Goal: Task Accomplishment & Management: Manage account settings

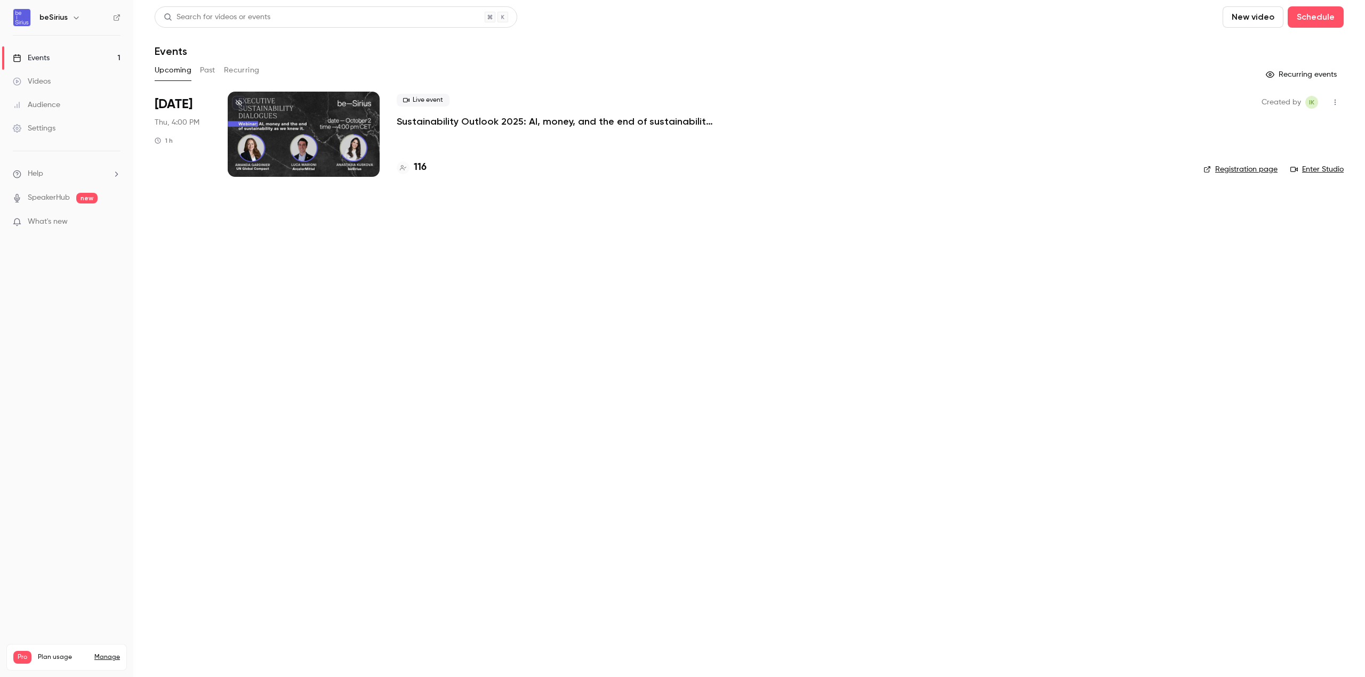
click at [440, 124] on p "Sustainability Outlook 2025: AI, money, and the end of sustainability as we kne…" at bounding box center [557, 121] width 320 height 13
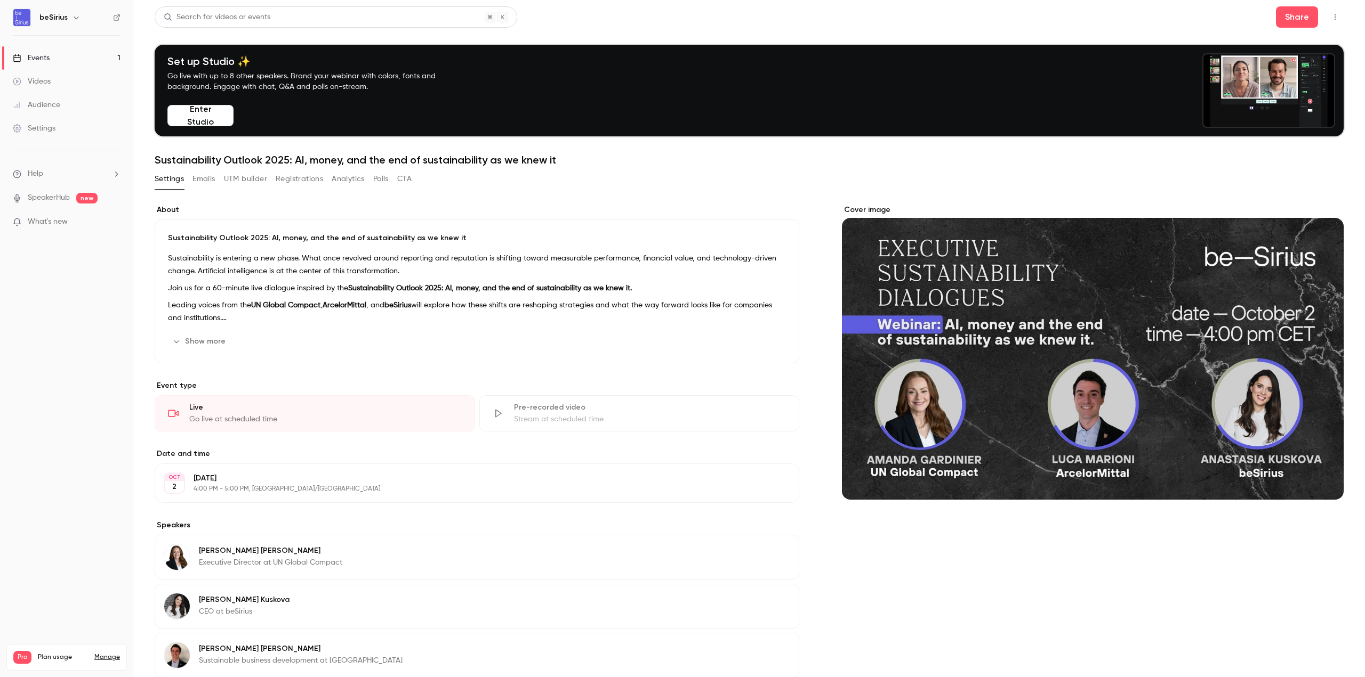
click at [190, 181] on div "Settings Emails UTM builder Registrations Analytics Polls CTA" at bounding box center [283, 179] width 257 height 17
click at [308, 181] on button "Registrations" at bounding box center [299, 179] width 47 height 17
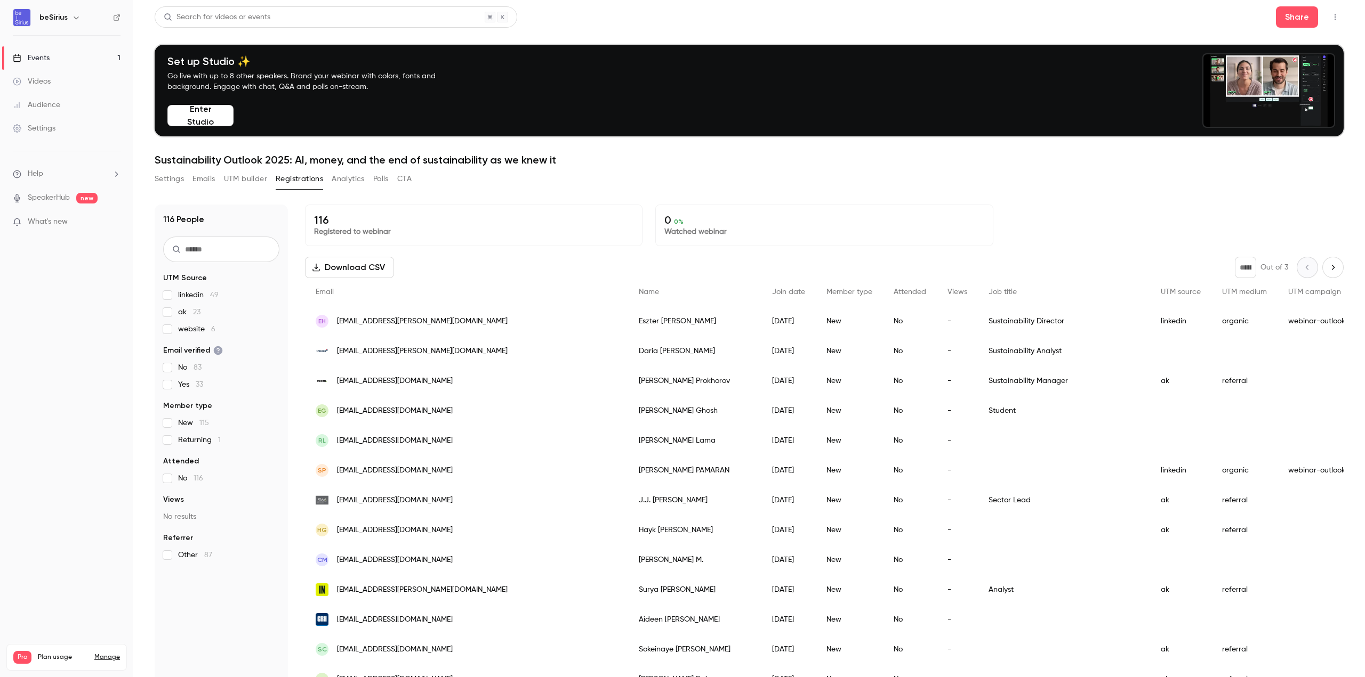
click at [243, 253] on input "text" at bounding box center [221, 250] width 116 height 26
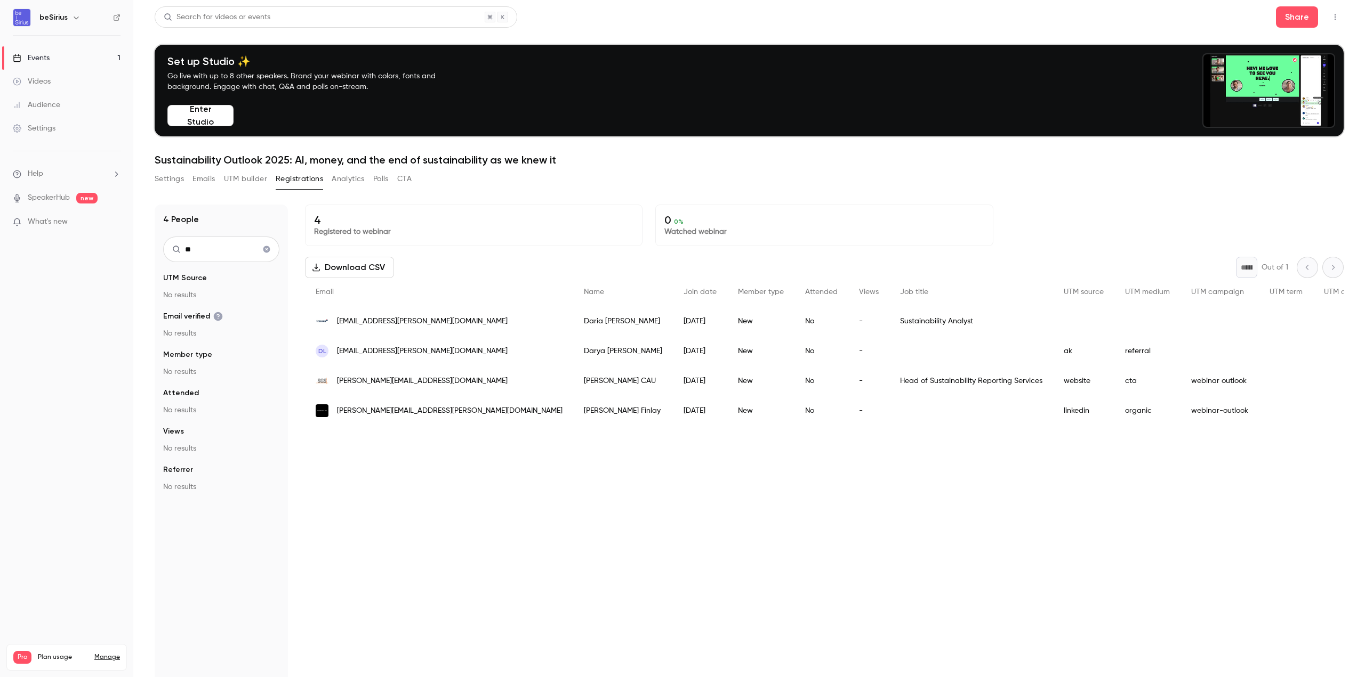
type input "*"
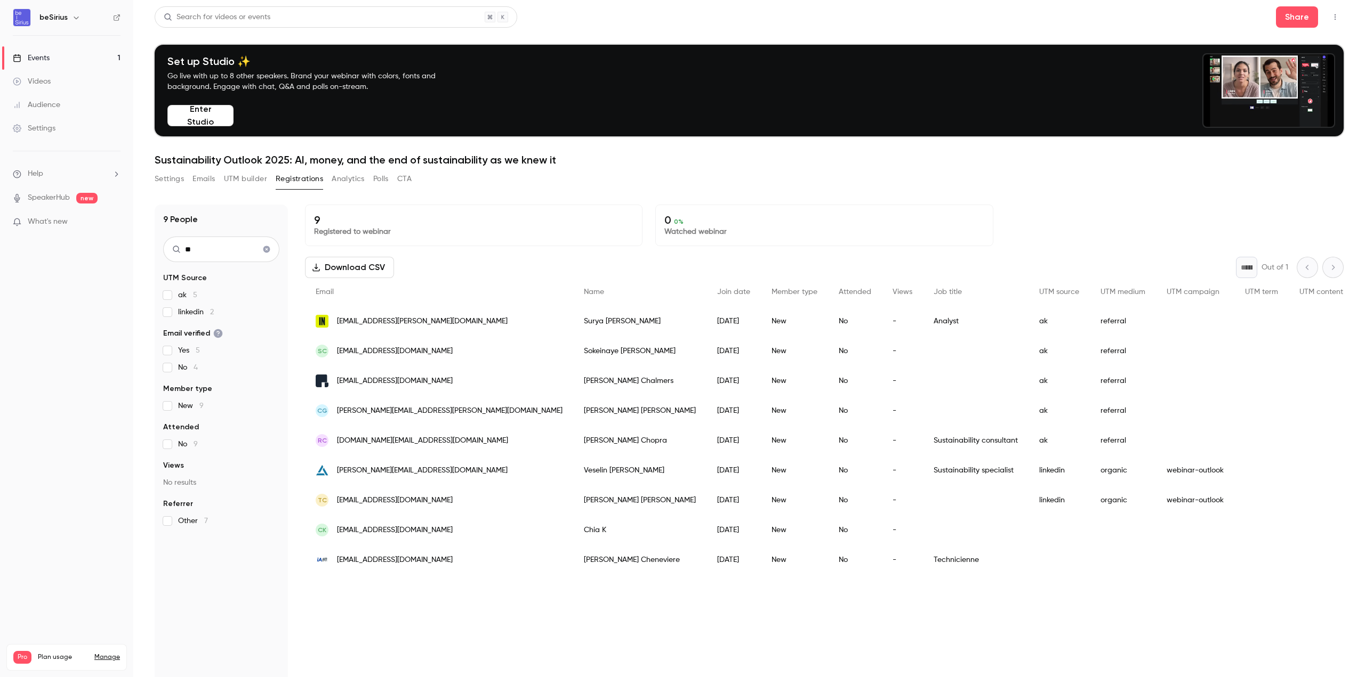
type input "***"
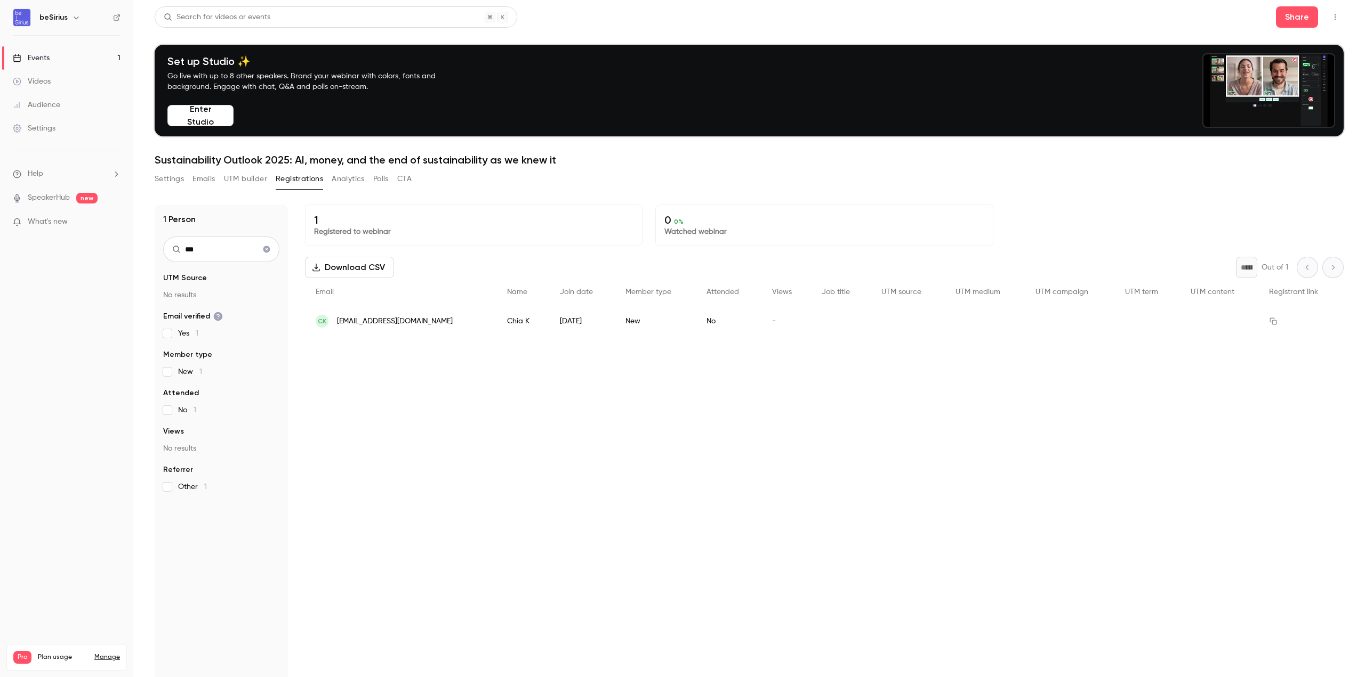
drag, startPoint x: 215, startPoint y: 245, endPoint x: 132, endPoint y: 256, distance: 83.9
click at [128, 252] on div "beSirius Events 1 Videos Audience Settings Help SpeakerHub new What's new Pro P…" at bounding box center [682, 338] width 1365 height 677
type input "*"
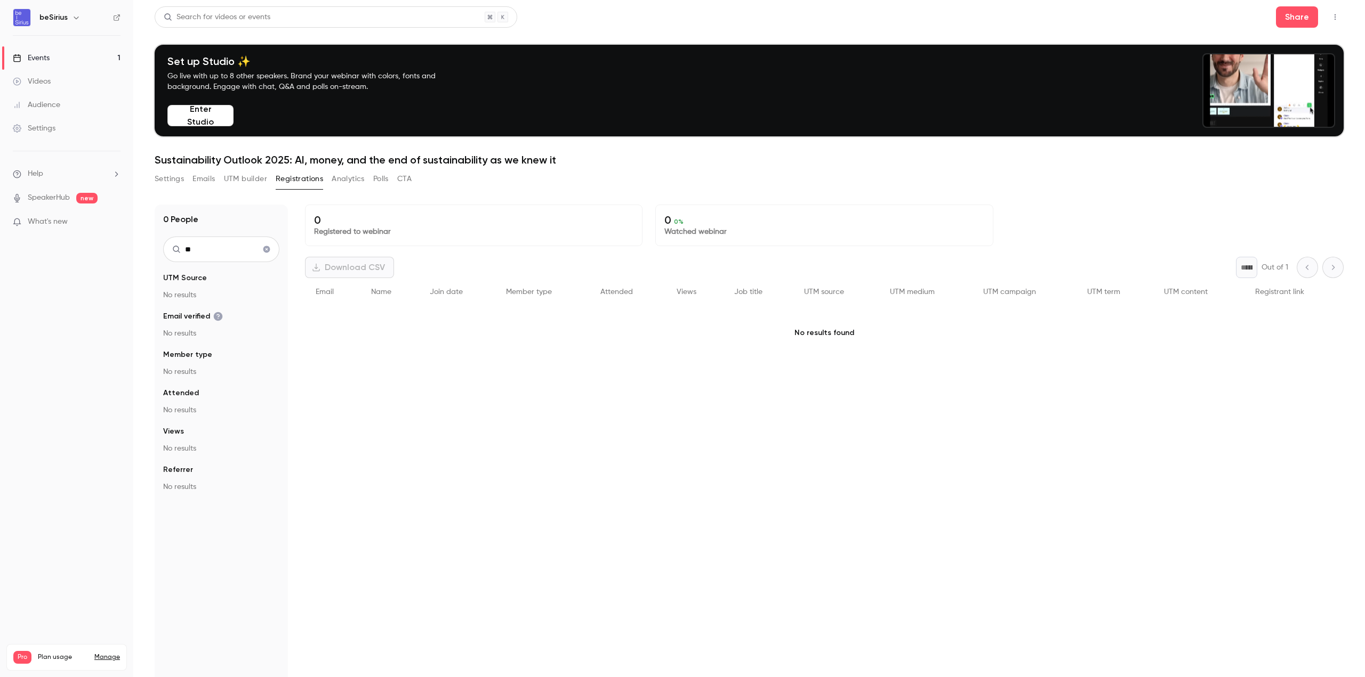
type input "*"
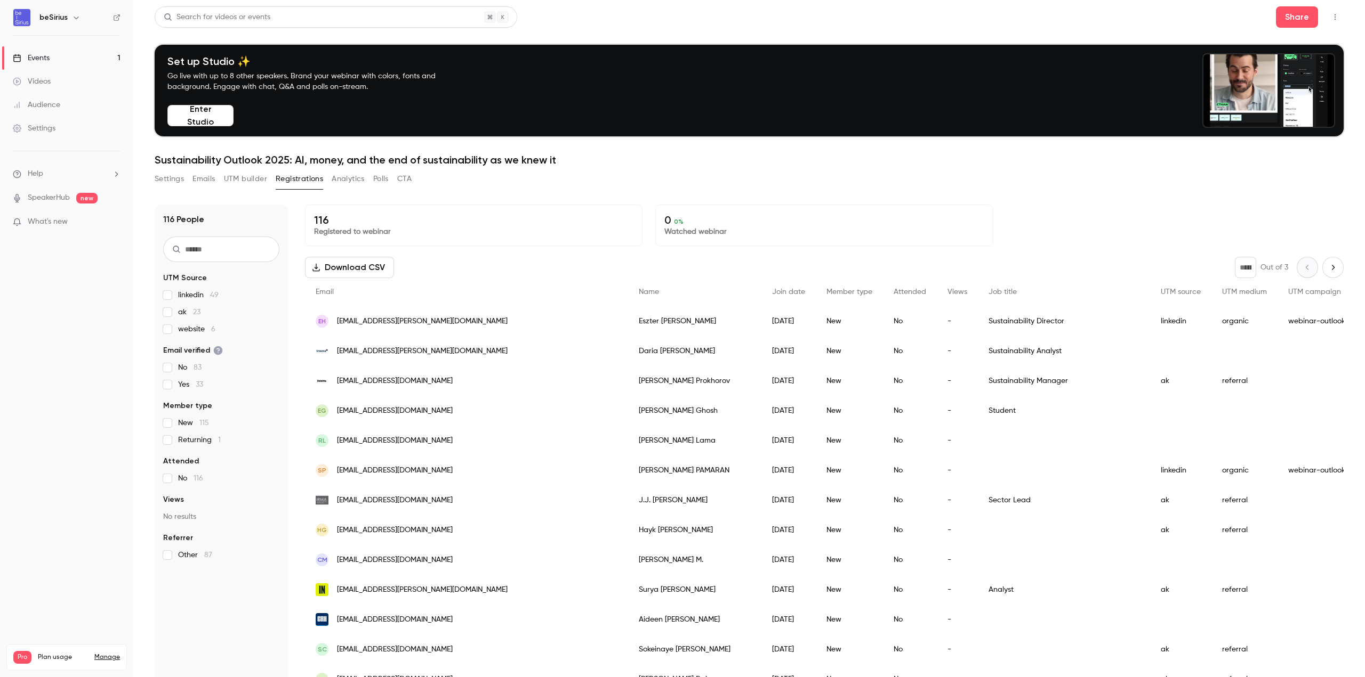
click at [57, 60] on link "Events 1" at bounding box center [66, 57] width 133 height 23
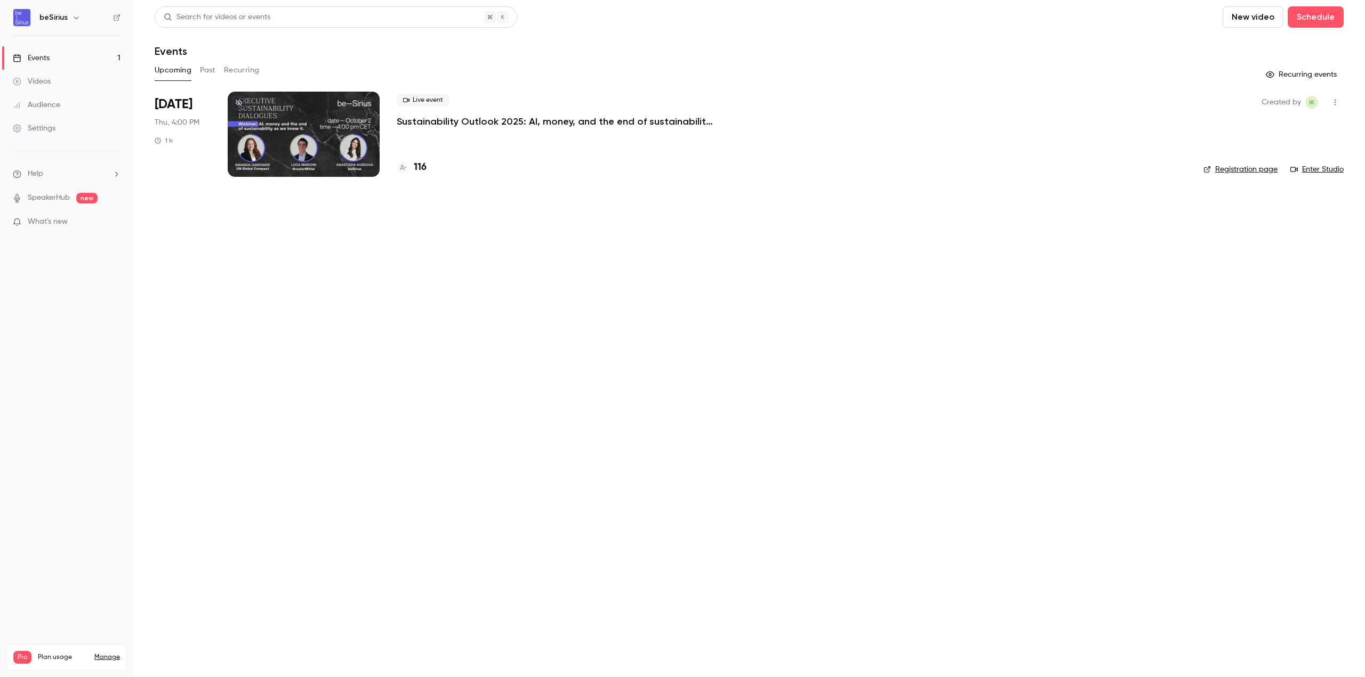
click at [293, 131] on div at bounding box center [304, 134] width 152 height 85
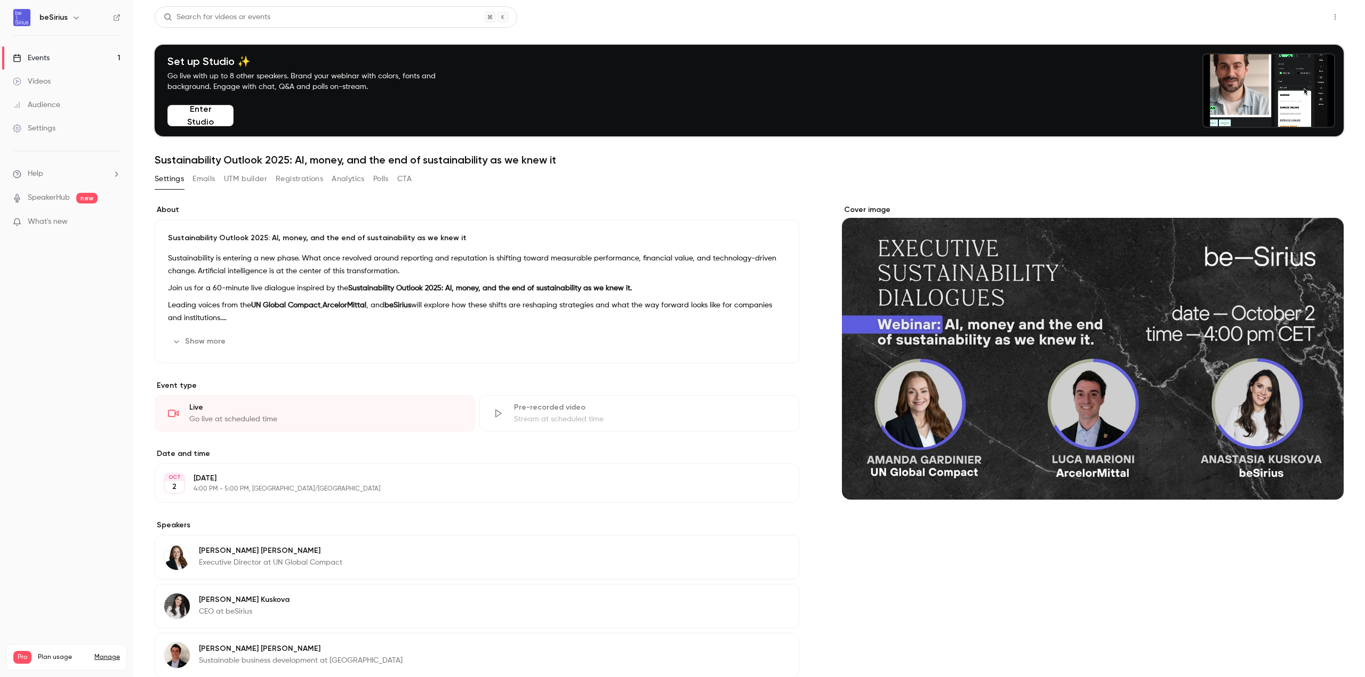
click at [1296, 27] on button "Share" at bounding box center [1297, 16] width 42 height 21
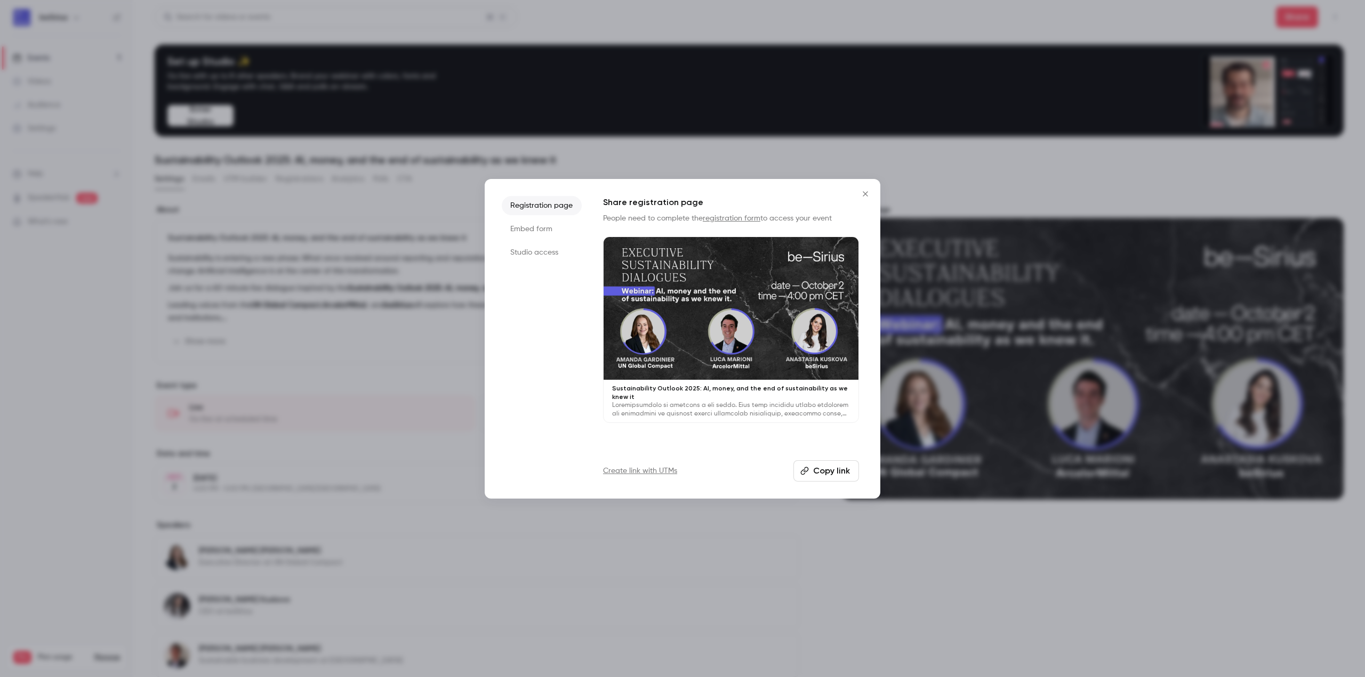
click at [859, 470] on div "Registration page Embed form Studio access Share registration page People need …" at bounding box center [683, 339] width 396 height 320
click at [837, 468] on button "Copy link" at bounding box center [826, 471] width 66 height 21
click at [869, 190] on icon "Close" at bounding box center [865, 194] width 13 height 9
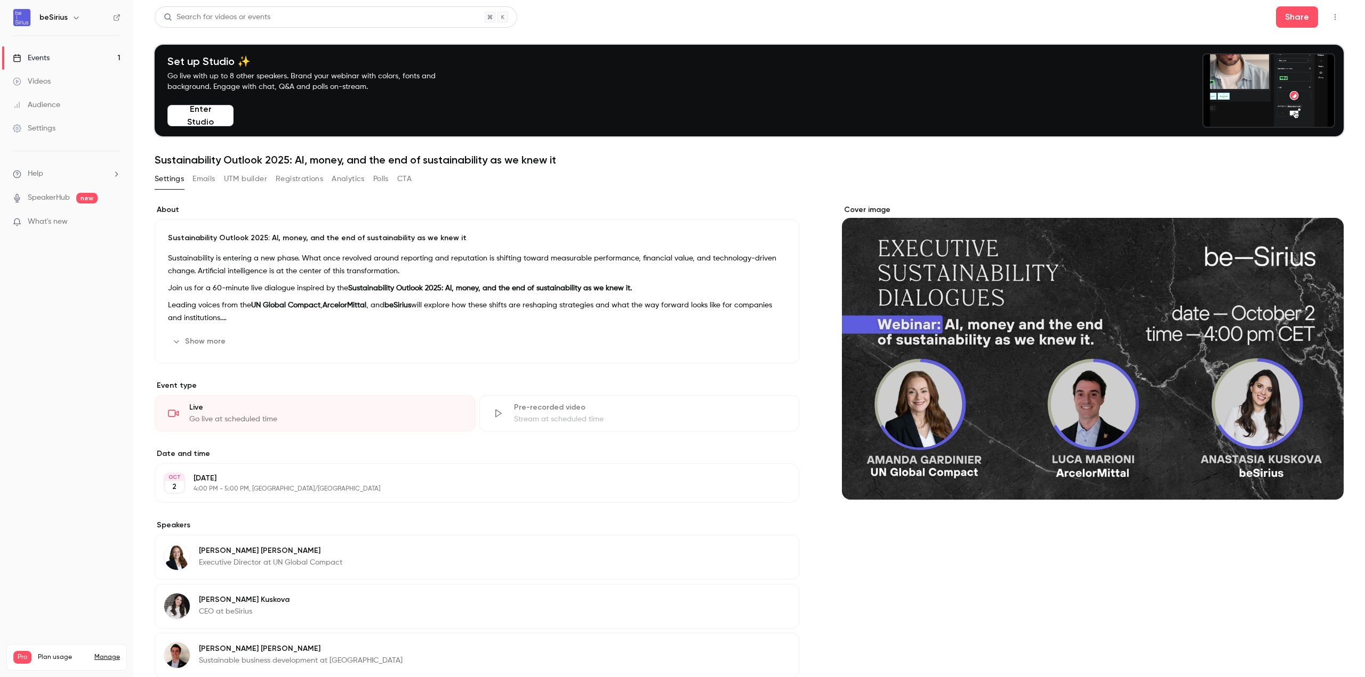
click at [112, 653] on link "Manage" at bounding box center [107, 657] width 26 height 9
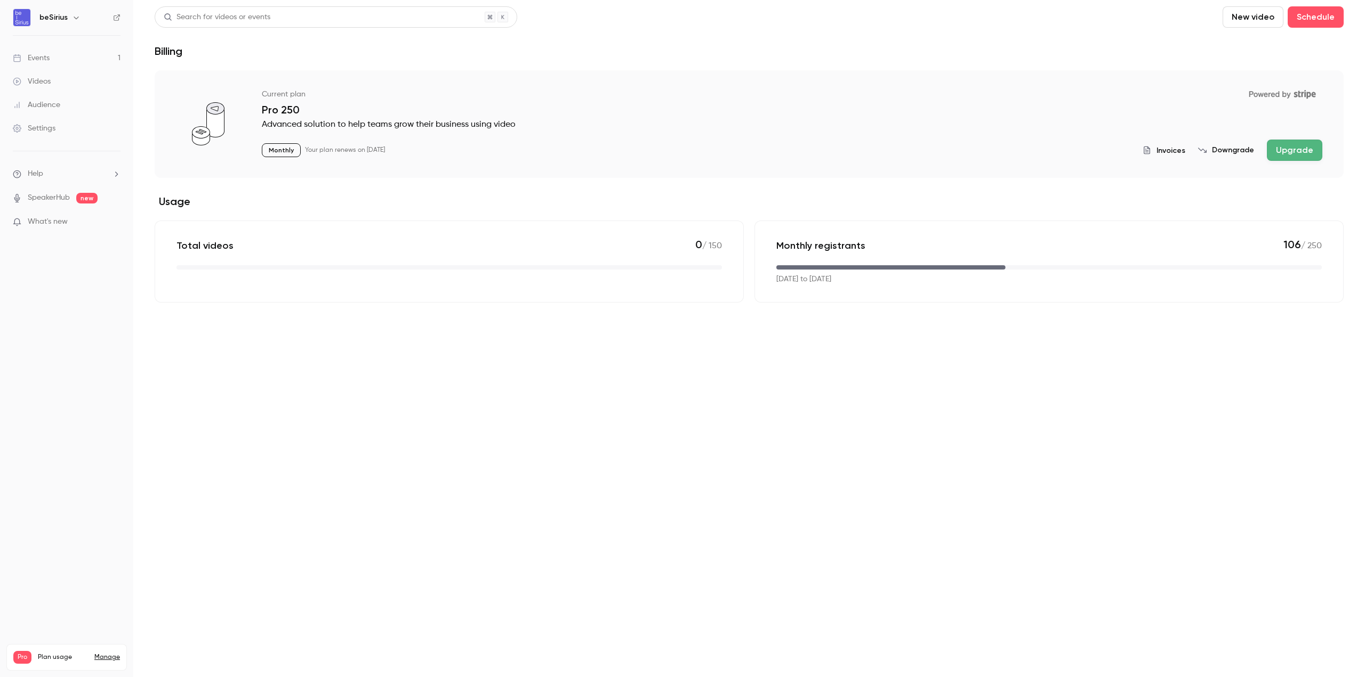
click at [37, 126] on div "Settings" at bounding box center [34, 128] width 43 height 11
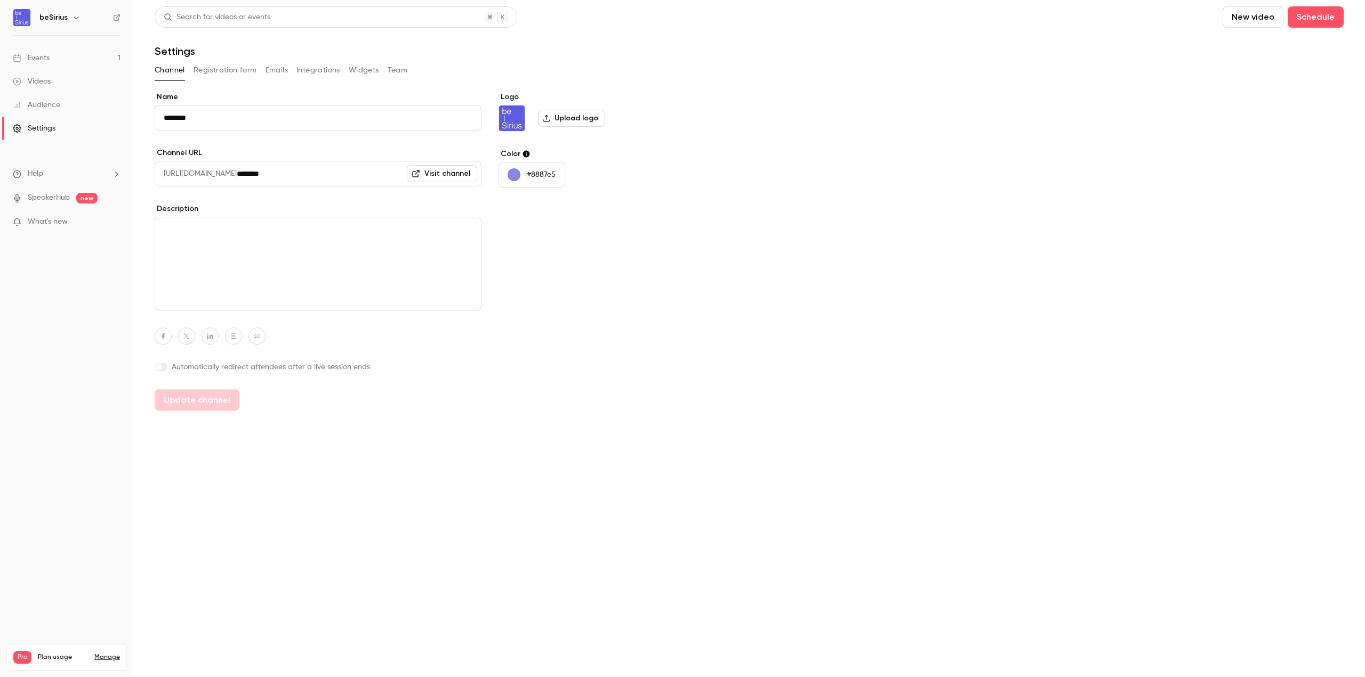
click at [217, 68] on button "Registration form" at bounding box center [224, 70] width 63 height 17
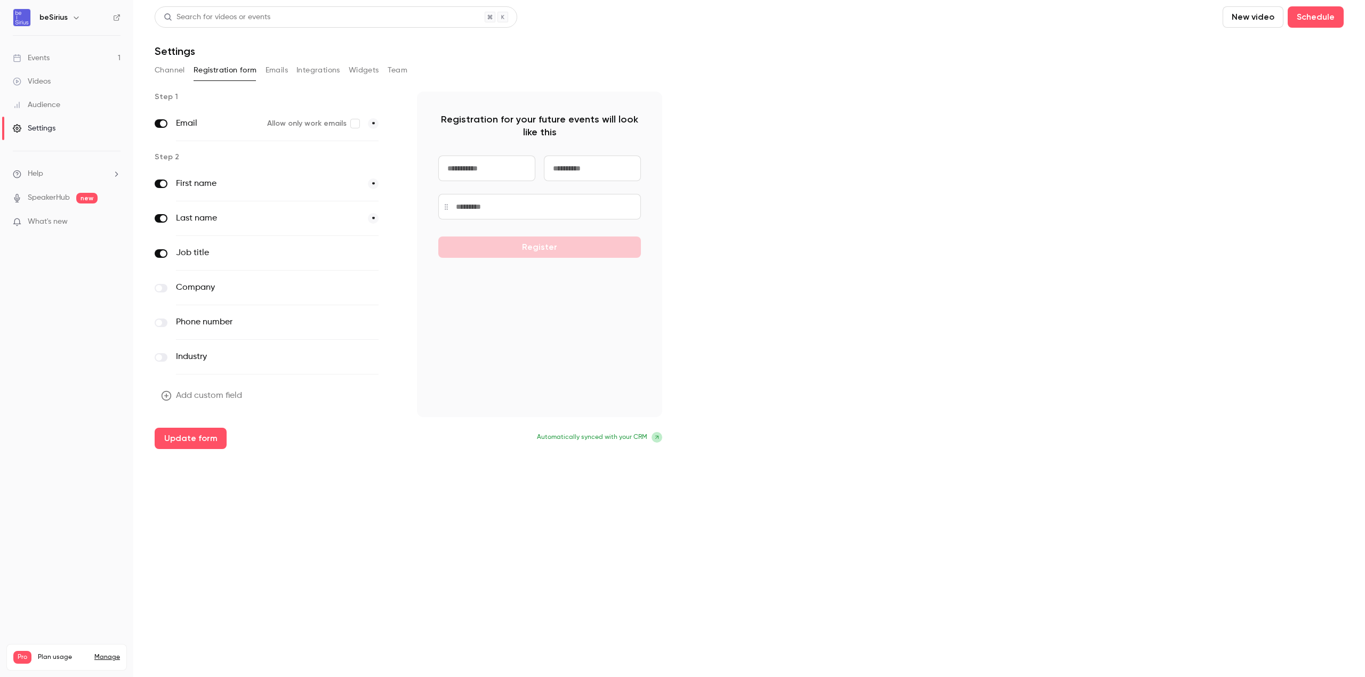
click at [162, 289] on label at bounding box center [161, 288] width 13 height 9
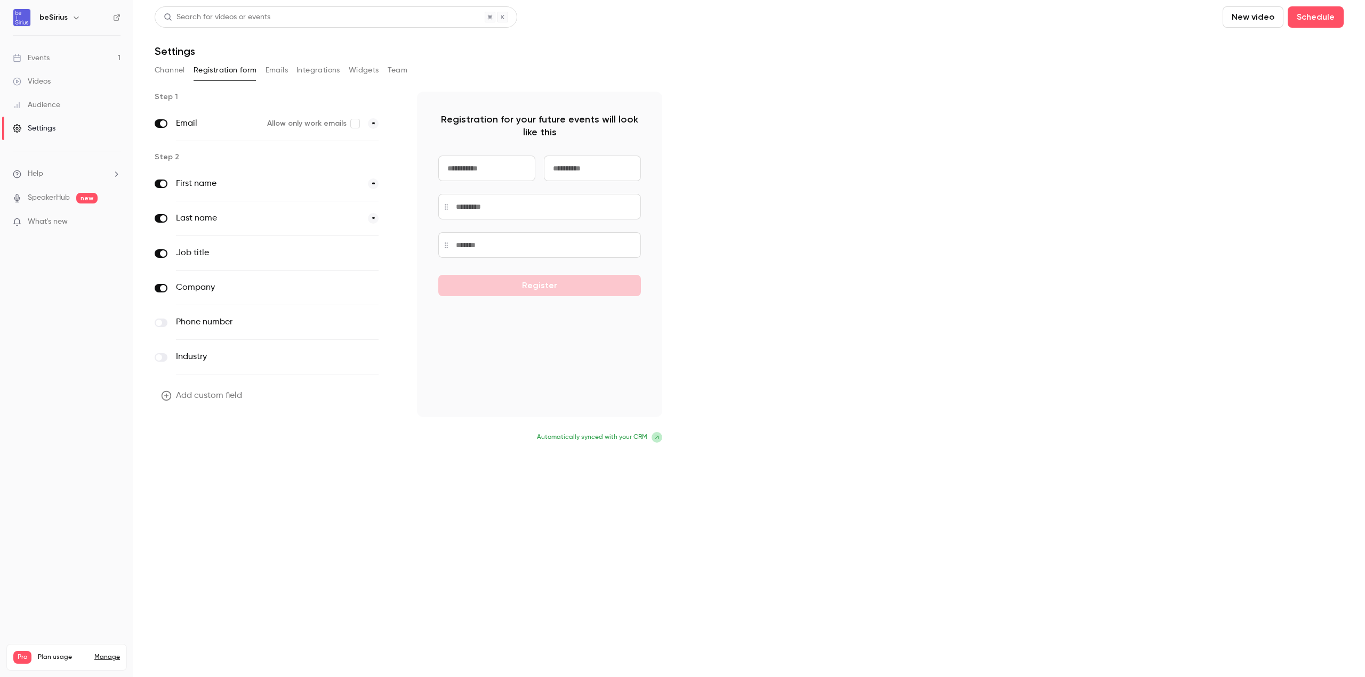
click at [182, 443] on button "Update form" at bounding box center [191, 438] width 72 height 21
click at [276, 70] on button "Emails" at bounding box center [276, 70] width 22 height 17
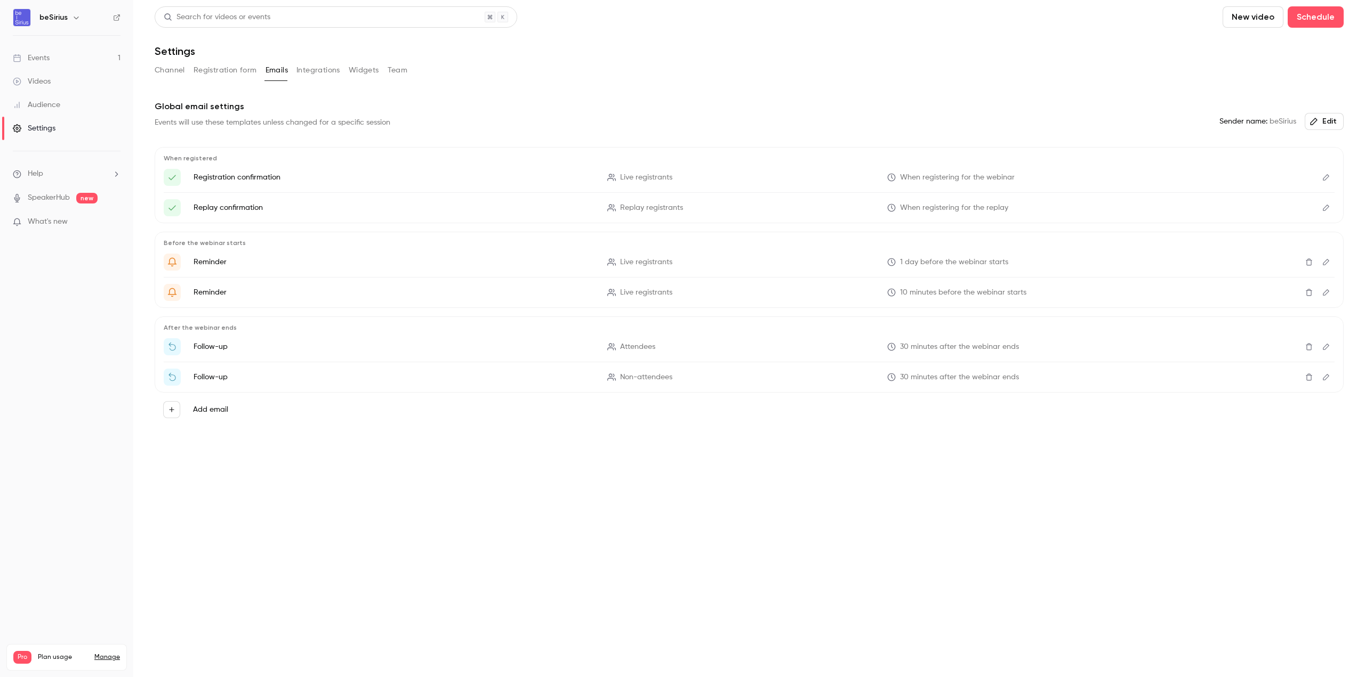
click at [322, 70] on button "Integrations" at bounding box center [318, 70] width 44 height 17
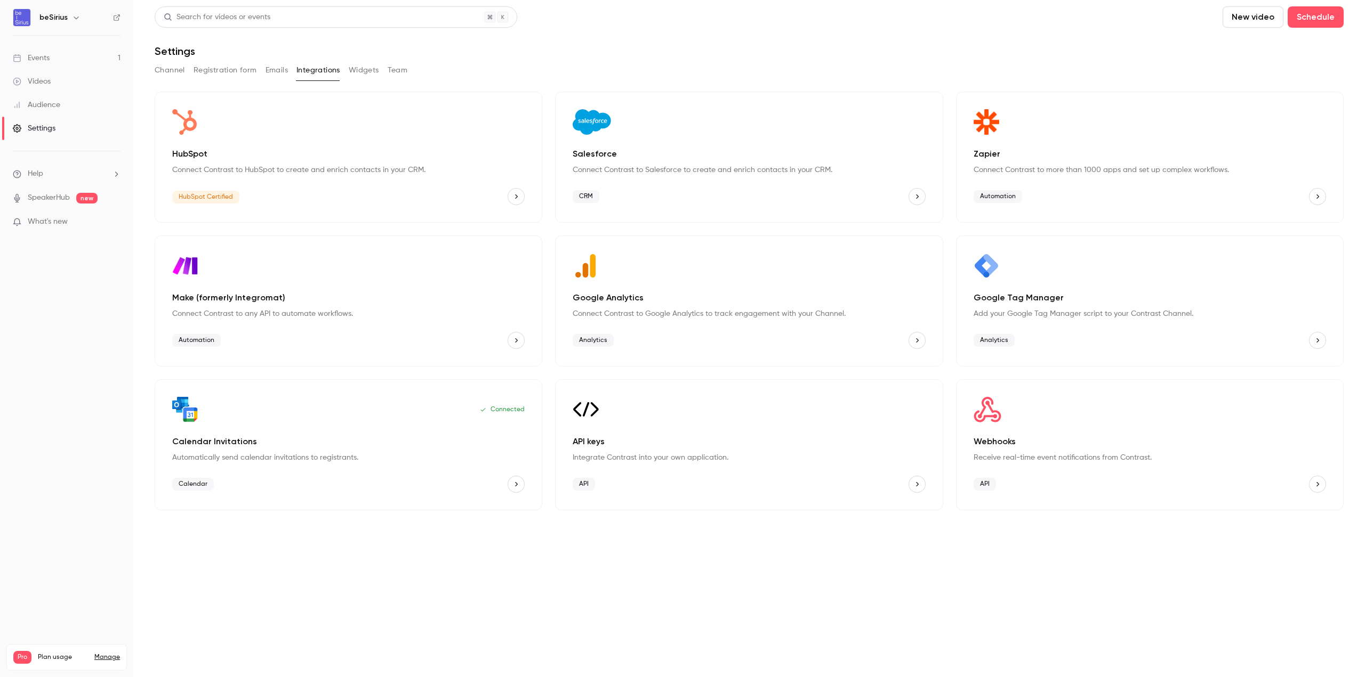
click at [354, 68] on button "Widgets" at bounding box center [364, 70] width 30 height 17
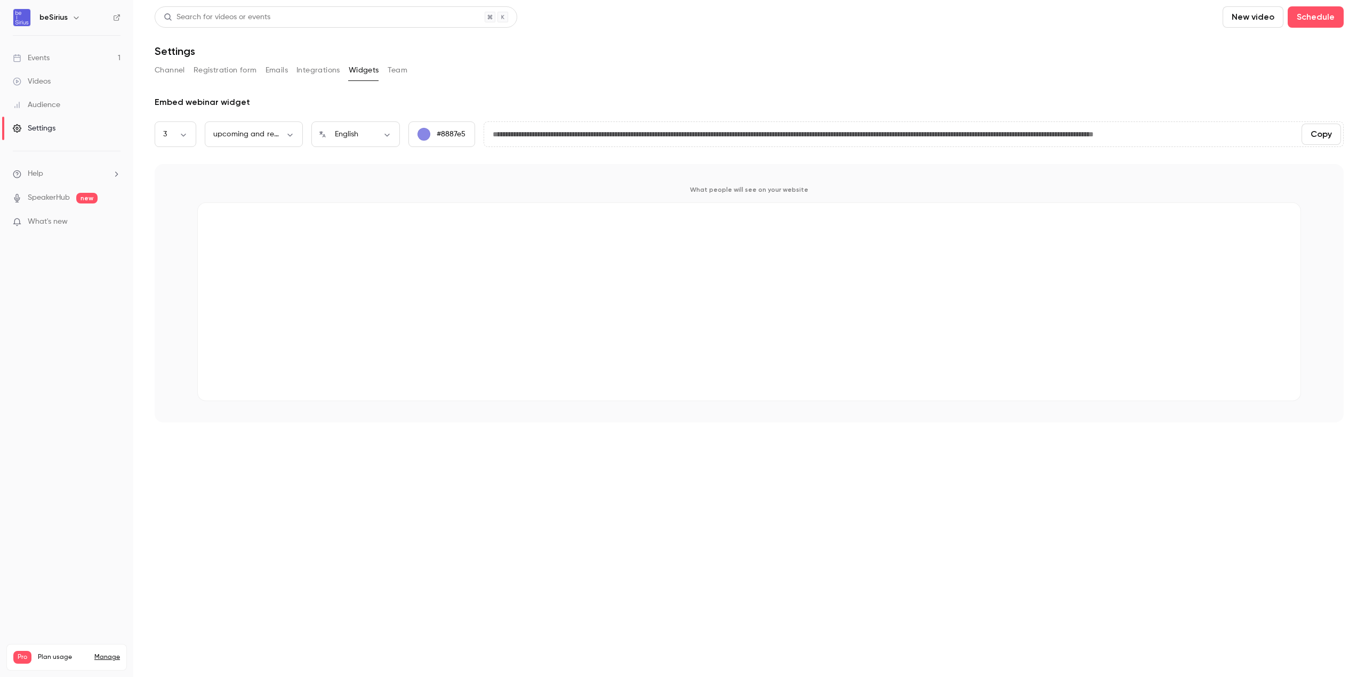
click at [398, 69] on button "Team" at bounding box center [398, 70] width 20 height 17
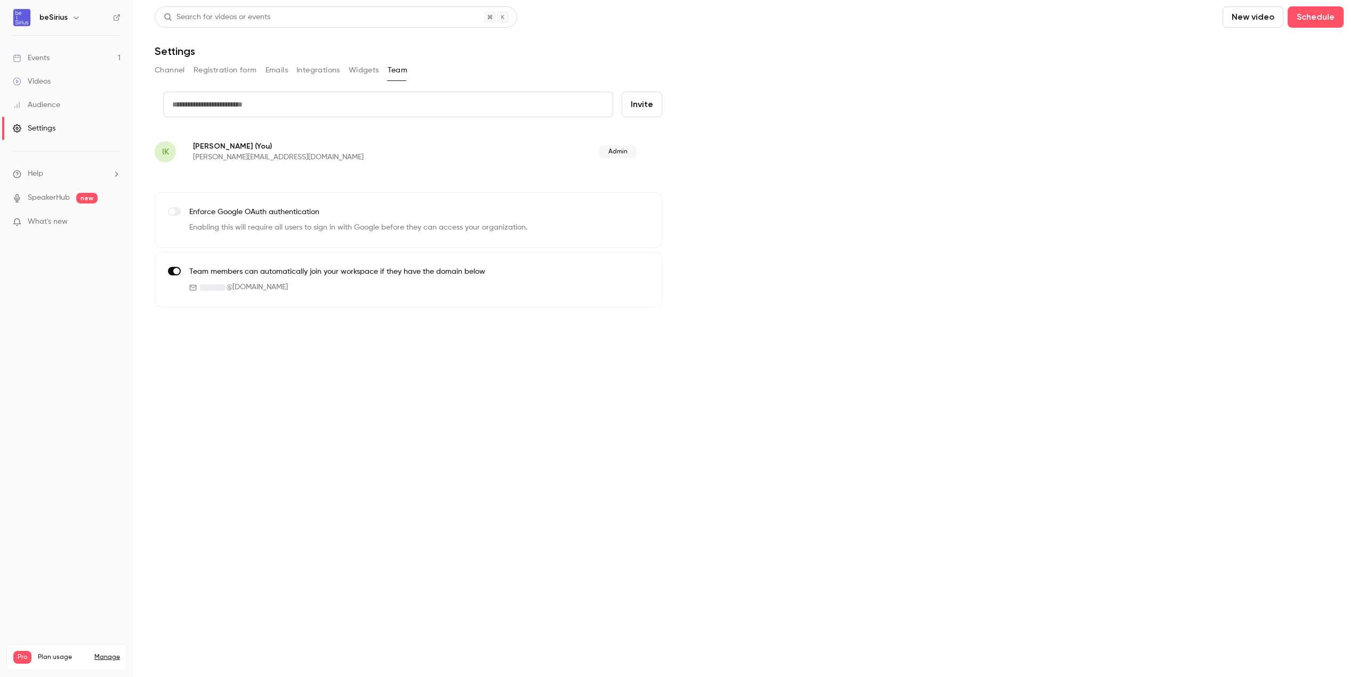
click at [192, 108] on input "text" at bounding box center [388, 105] width 450 height 26
drag, startPoint x: 240, startPoint y: 104, endPoint x: 144, endPoint y: 101, distance: 96.0
click at [144, 101] on main "Search for videos or events New video Schedule Settings Channel Registration fo…" at bounding box center [748, 338] width 1231 height 677
paste input "**********"
type input "**********"
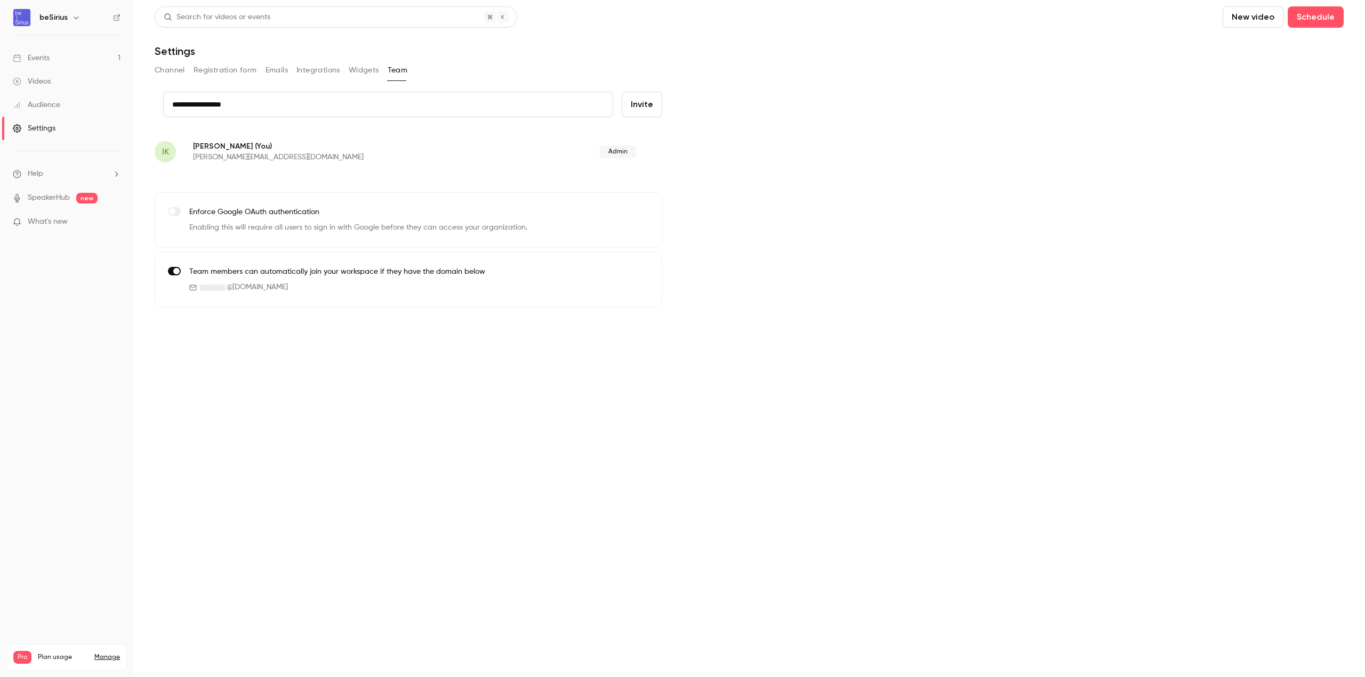
click at [649, 106] on button "Invite" at bounding box center [642, 105] width 41 height 26
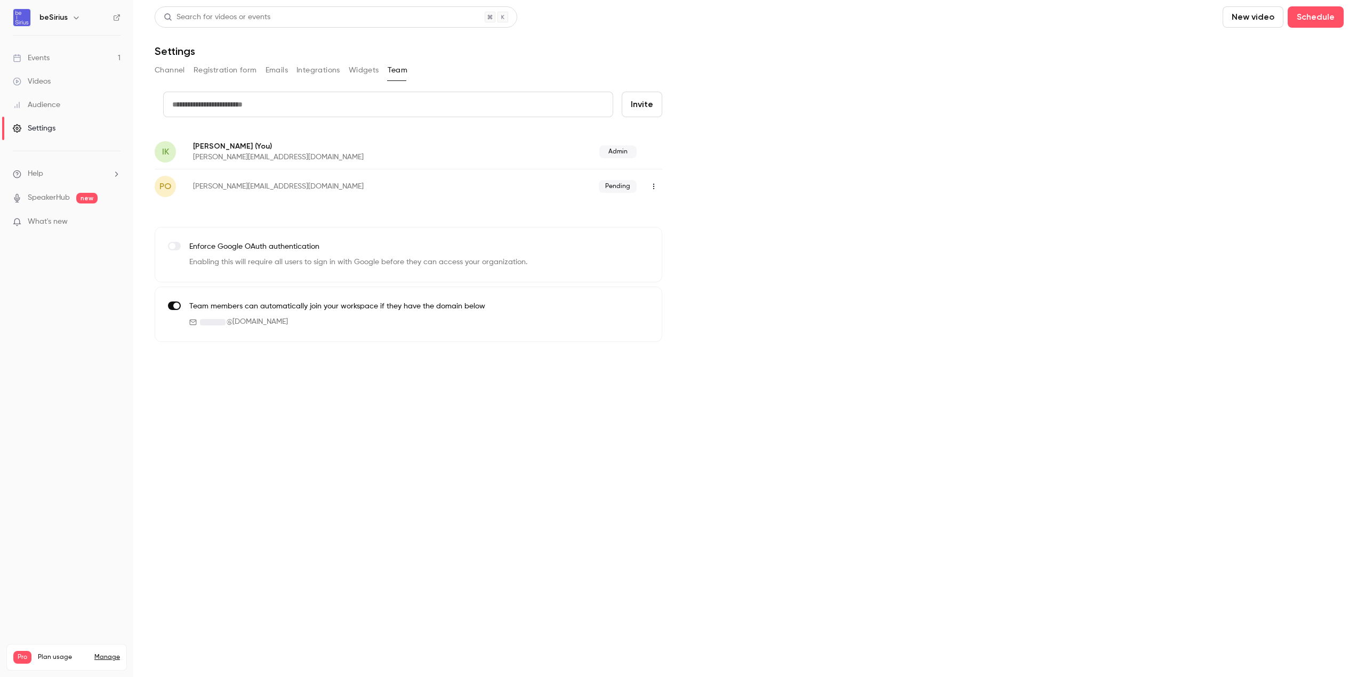
drag, startPoint x: 201, startPoint y: 67, endPoint x: 198, endPoint y: 72, distance: 6.1
click at [201, 67] on button "Registration form" at bounding box center [224, 70] width 63 height 17
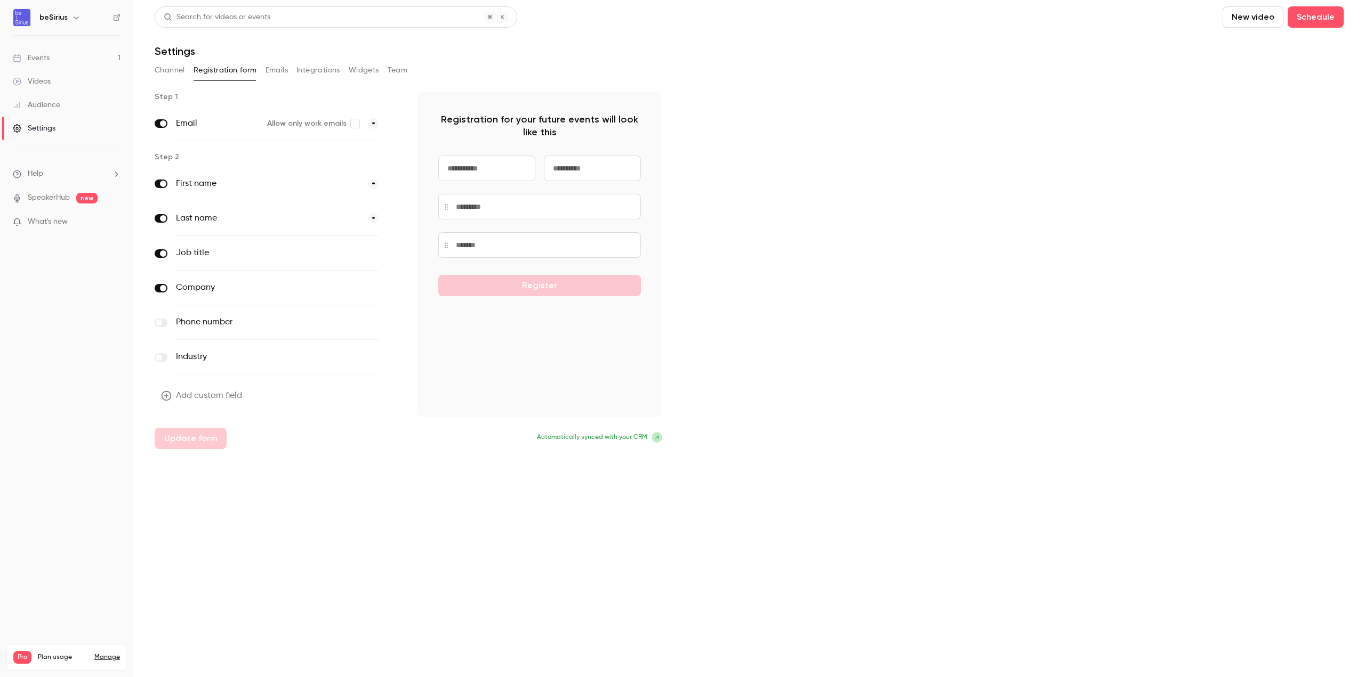
click at [283, 71] on button "Emails" at bounding box center [276, 70] width 22 height 17
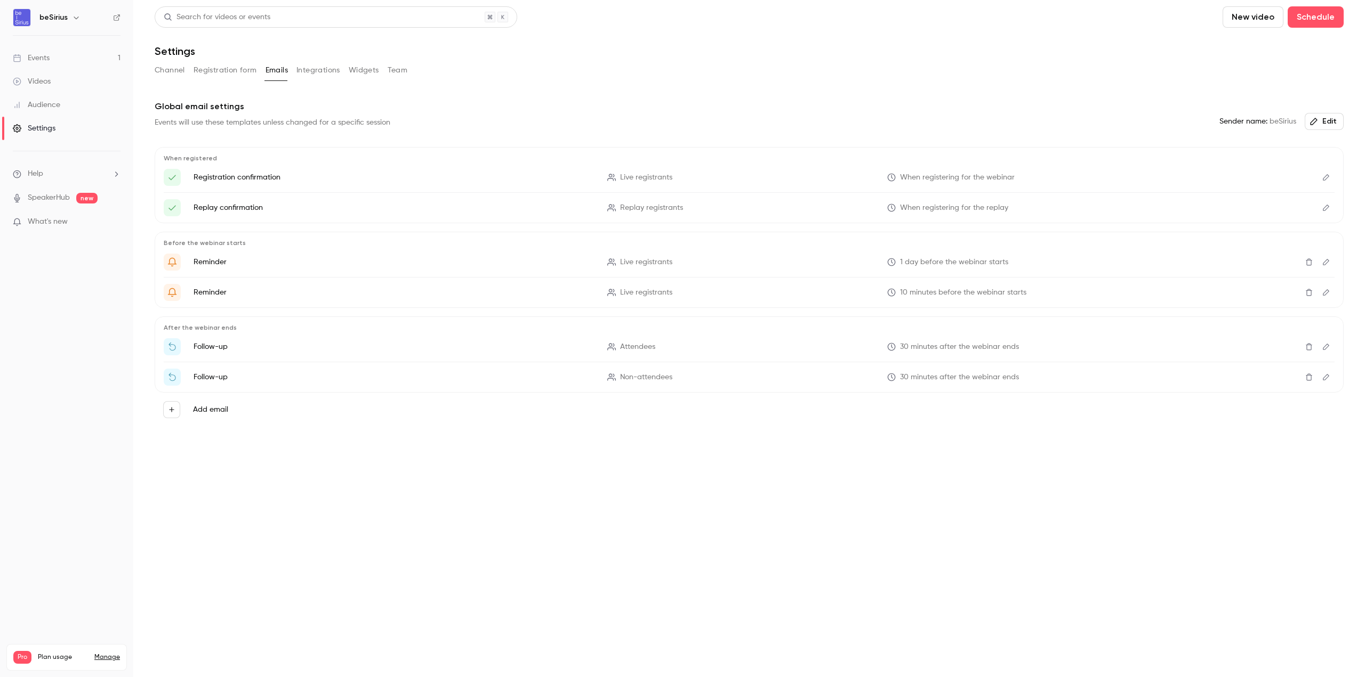
click at [233, 60] on div "Search for videos or events New video Schedule Settings Channel Registration fo…" at bounding box center [749, 235] width 1189 height 459
click at [225, 68] on button "Registration form" at bounding box center [224, 70] width 63 height 17
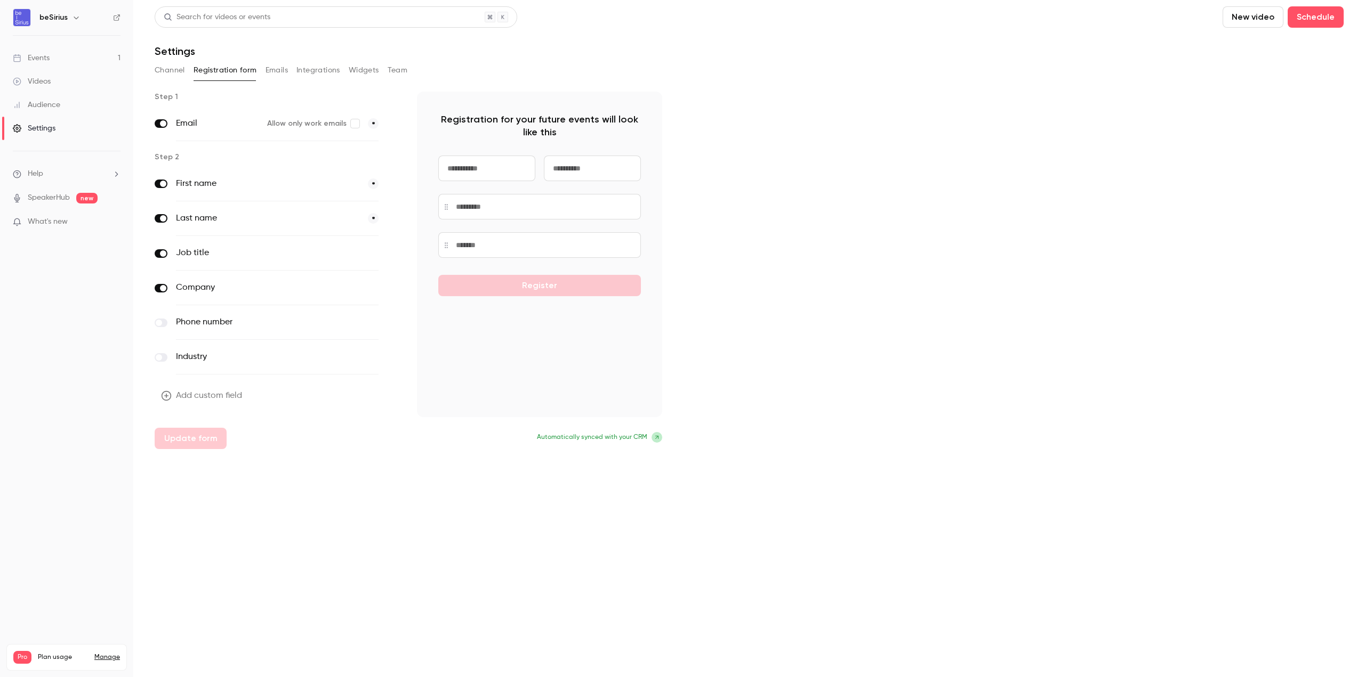
click at [270, 72] on button "Emails" at bounding box center [276, 70] width 22 height 17
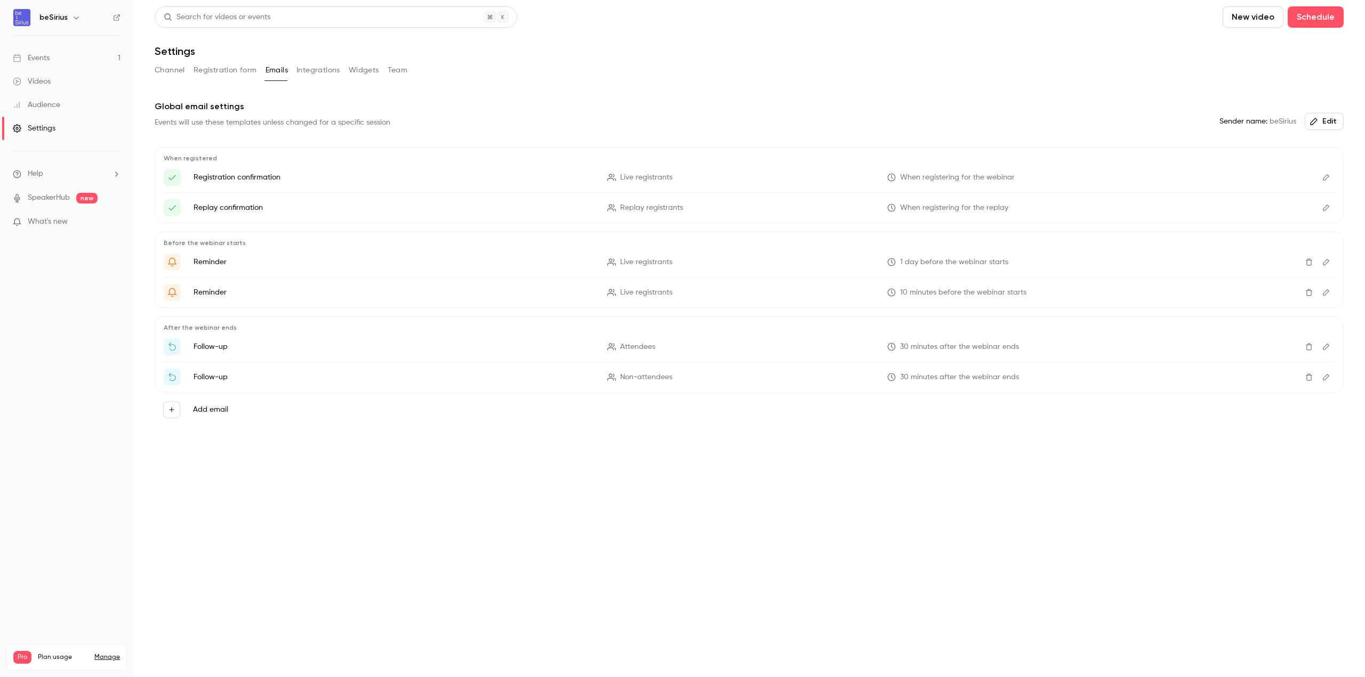
click at [330, 69] on button "Integrations" at bounding box center [318, 70] width 44 height 17
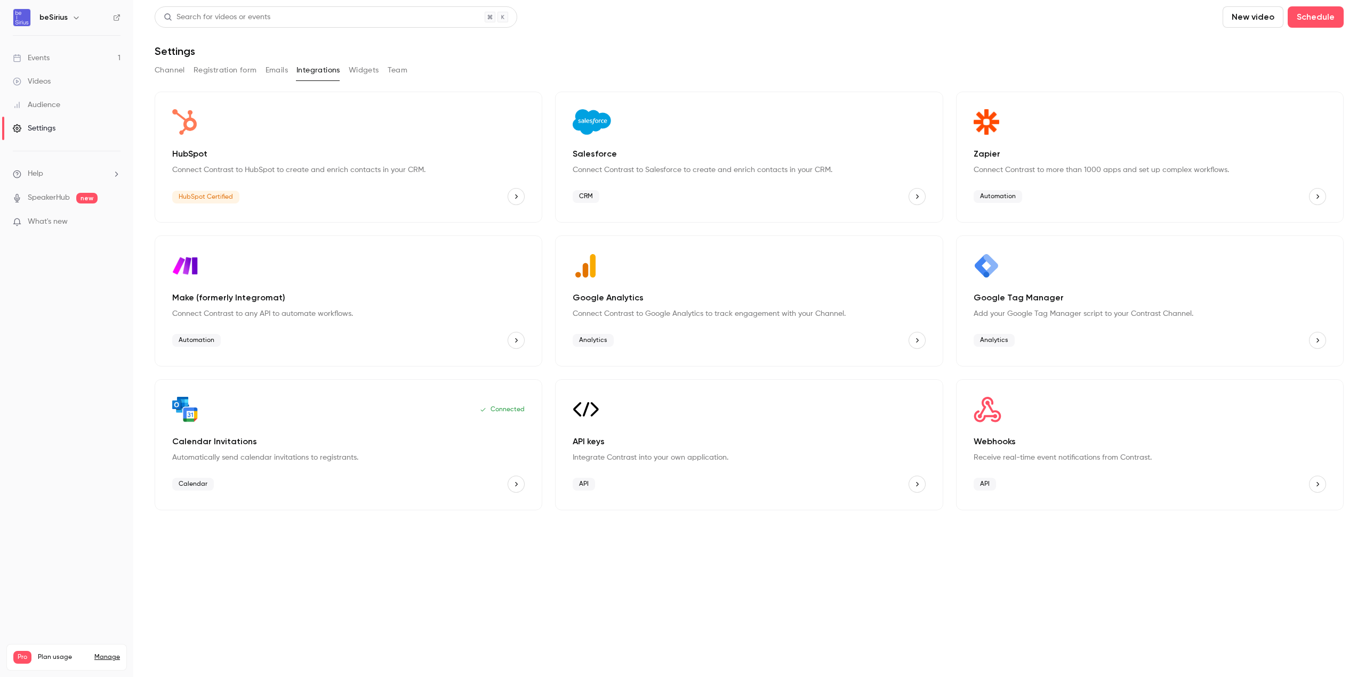
click at [373, 74] on button "Widgets" at bounding box center [364, 70] width 30 height 17
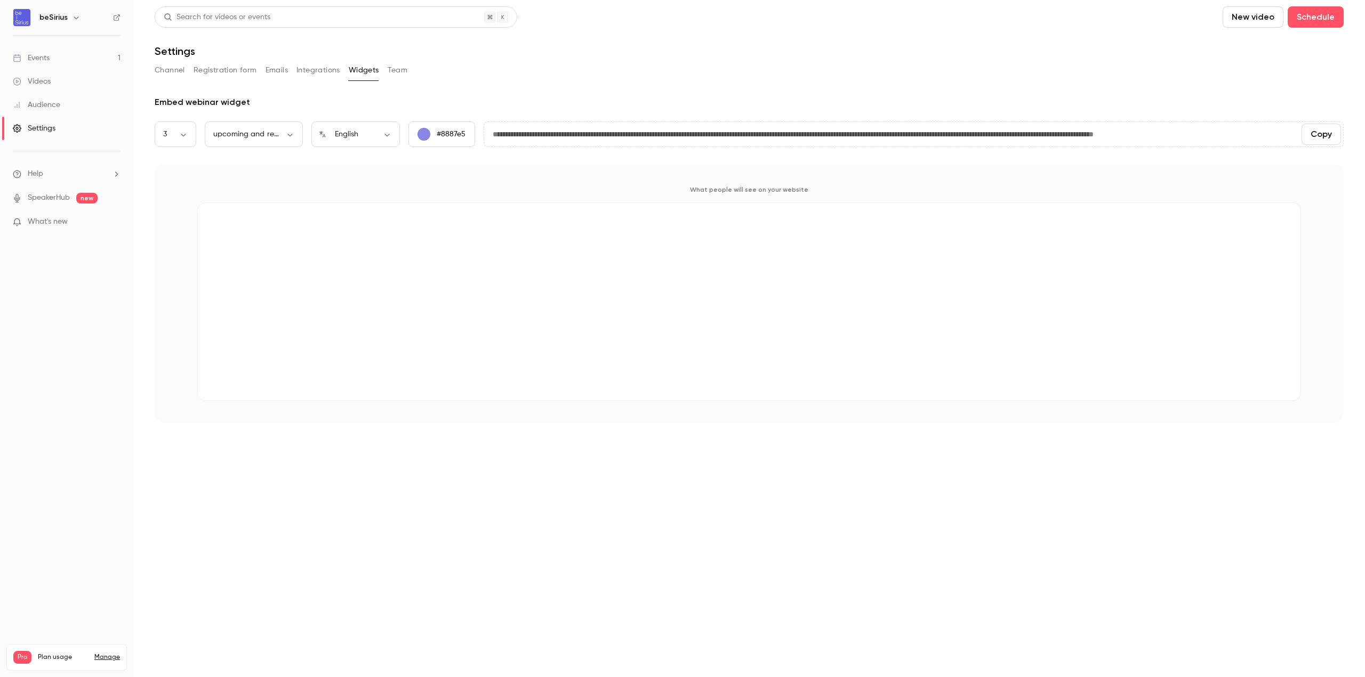
click at [400, 74] on button "Team" at bounding box center [398, 70] width 20 height 17
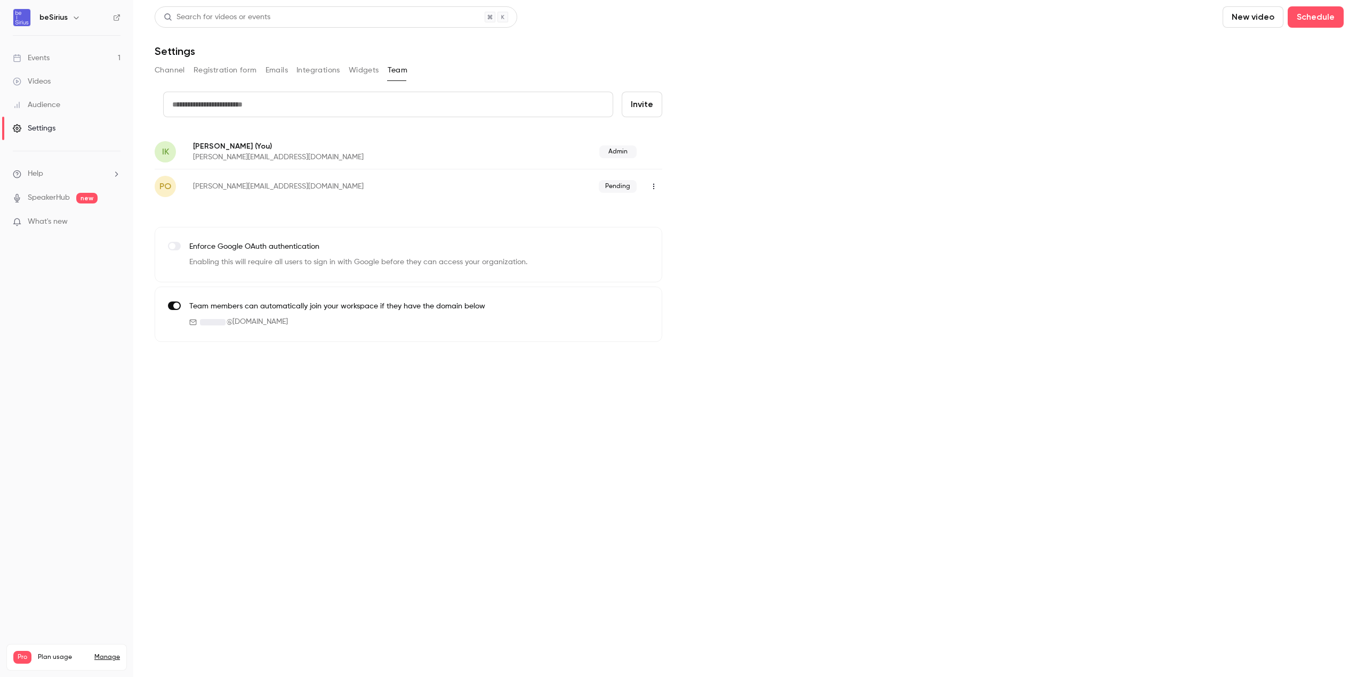
click at [170, 72] on button "Channel" at bounding box center [170, 70] width 30 height 17
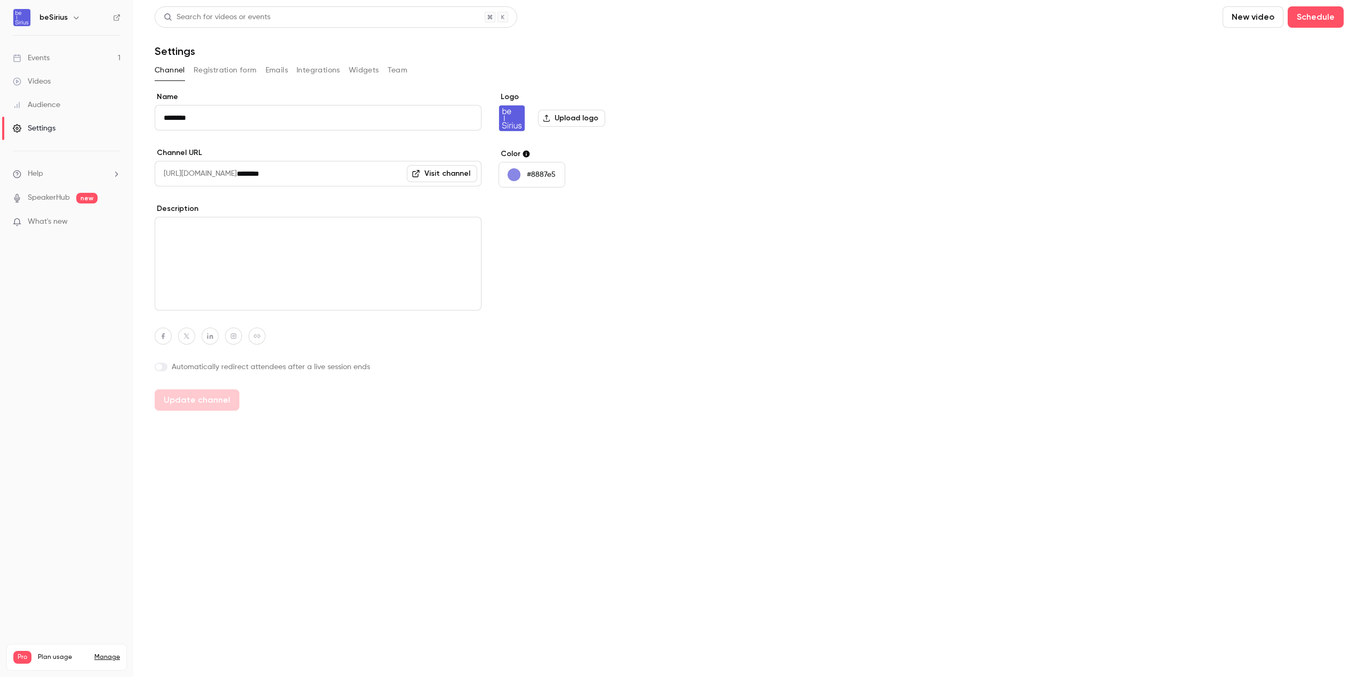
click at [269, 72] on button "Emails" at bounding box center [276, 70] width 22 height 17
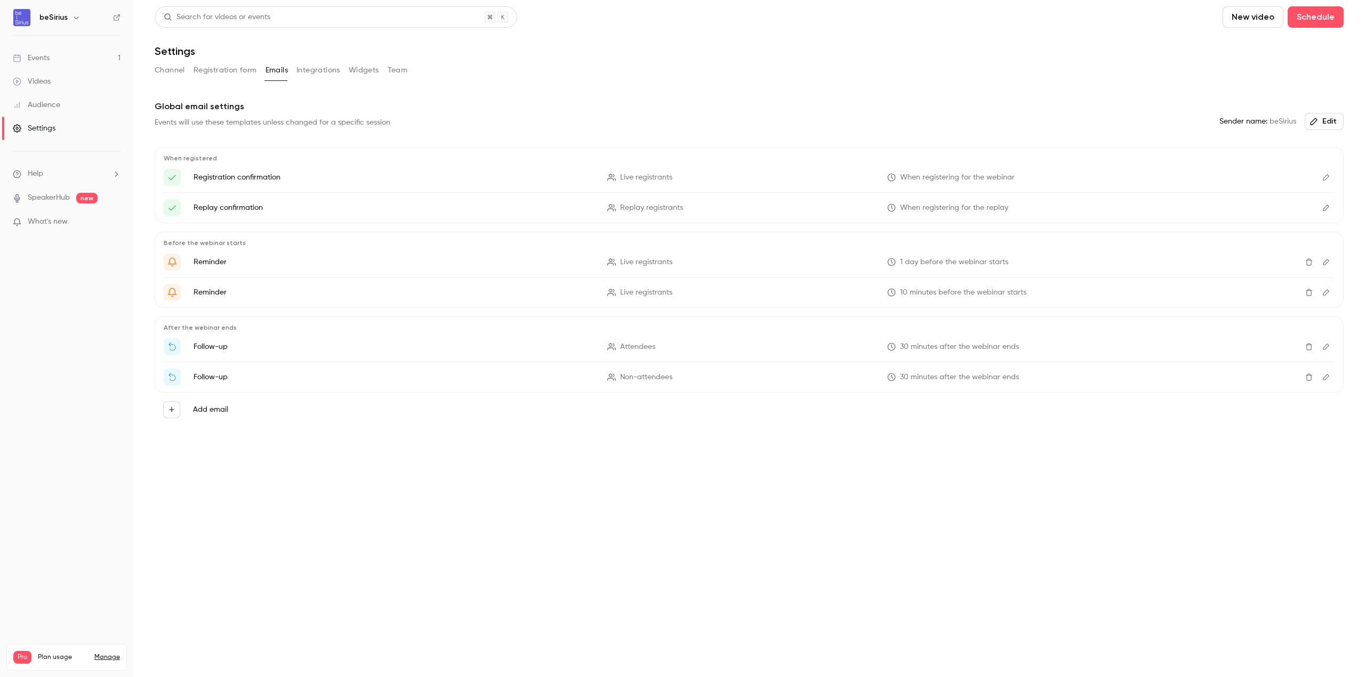
click at [327, 69] on button "Integrations" at bounding box center [318, 70] width 44 height 17
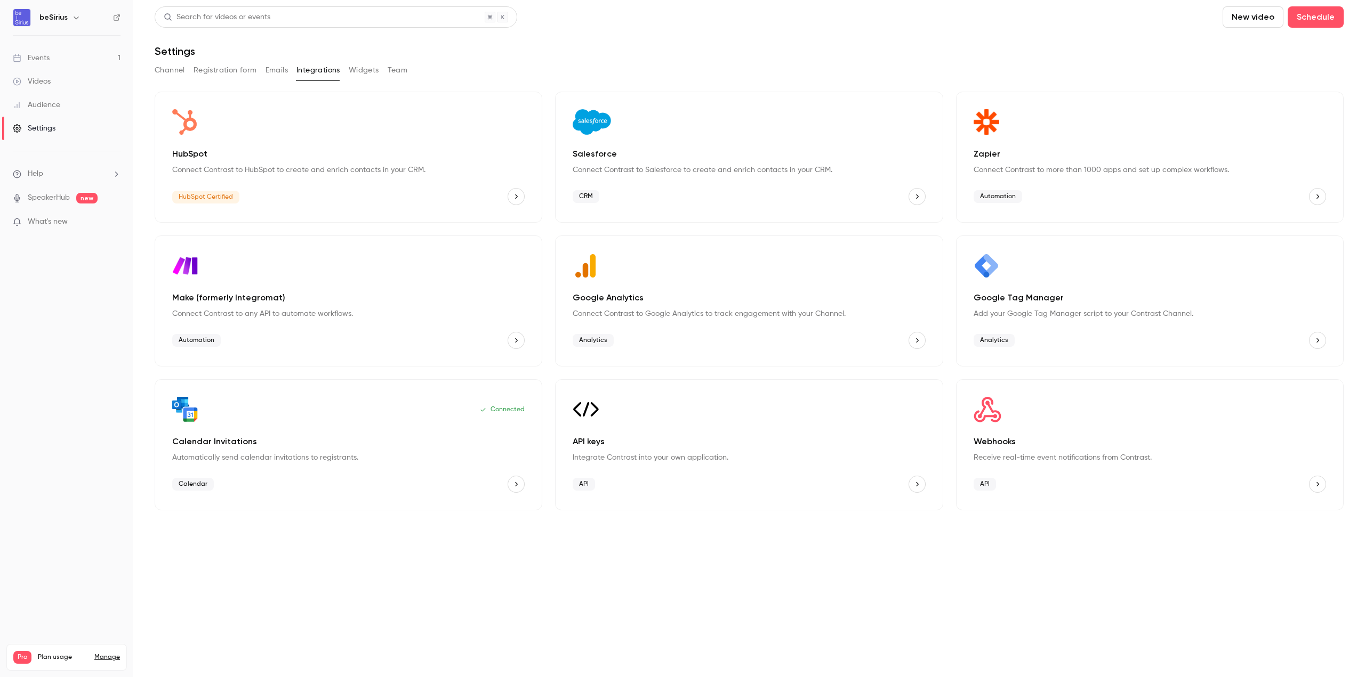
click at [225, 65] on button "Registration form" at bounding box center [224, 70] width 63 height 17
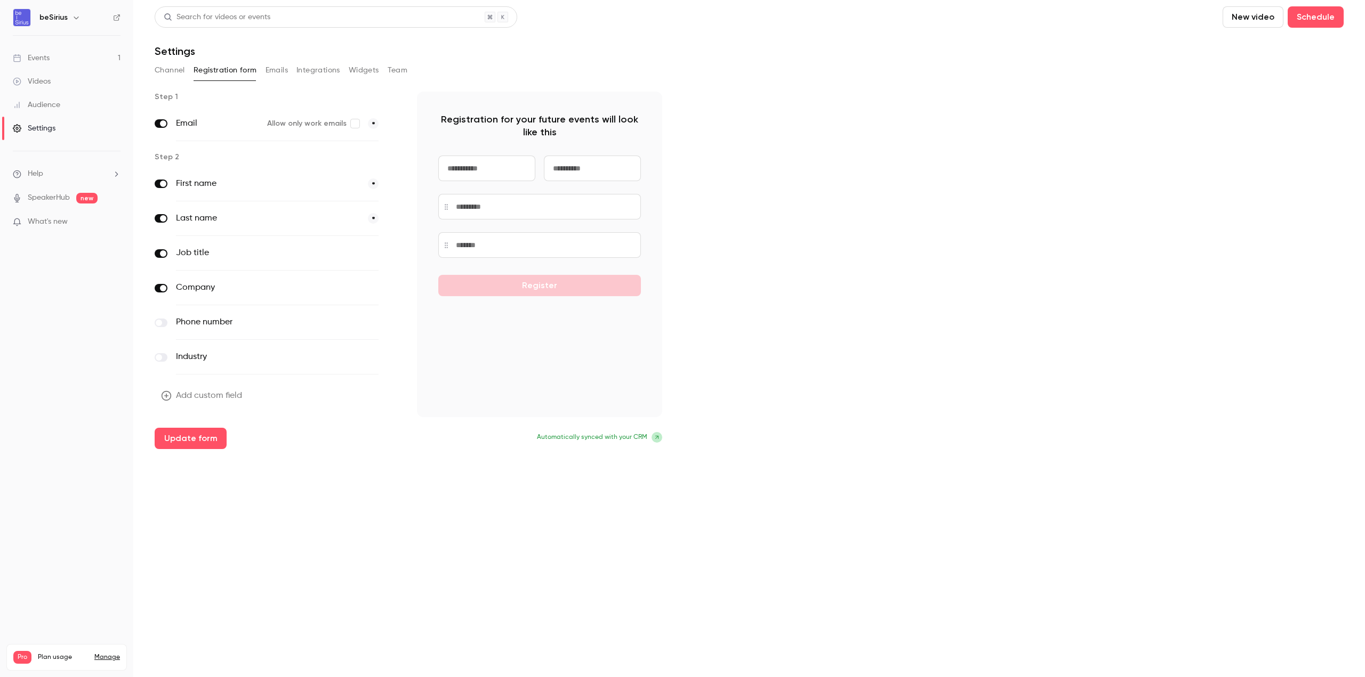
click at [405, 458] on main "Search for videos or events New video Schedule Settings Channel Registration fo…" at bounding box center [748, 338] width 1231 height 677
click at [196, 442] on div "Add custom field Update form" at bounding box center [277, 417] width 245 height 64
click at [242, 472] on main "Search for videos or events New video Schedule Settings Channel Registration fo…" at bounding box center [748, 338] width 1231 height 677
click at [50, 197] on link "SpeakerHub" at bounding box center [49, 197] width 42 height 11
